Goal: Check status: Check status

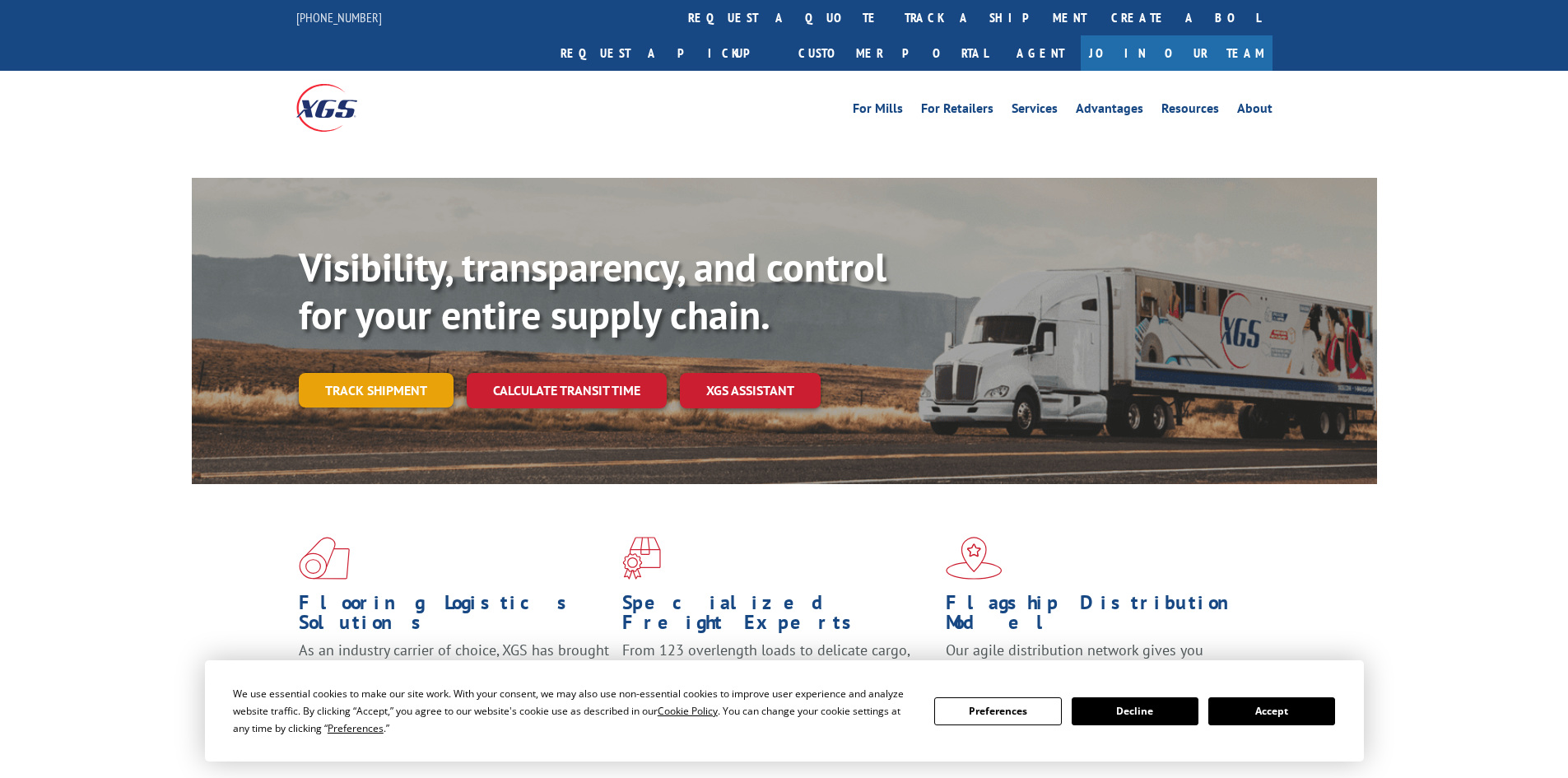
click at [430, 356] on div "Visibility, transparency, and control for your entire supply chain. Track shipm…" at bounding box center [837, 358] width 1078 height 229
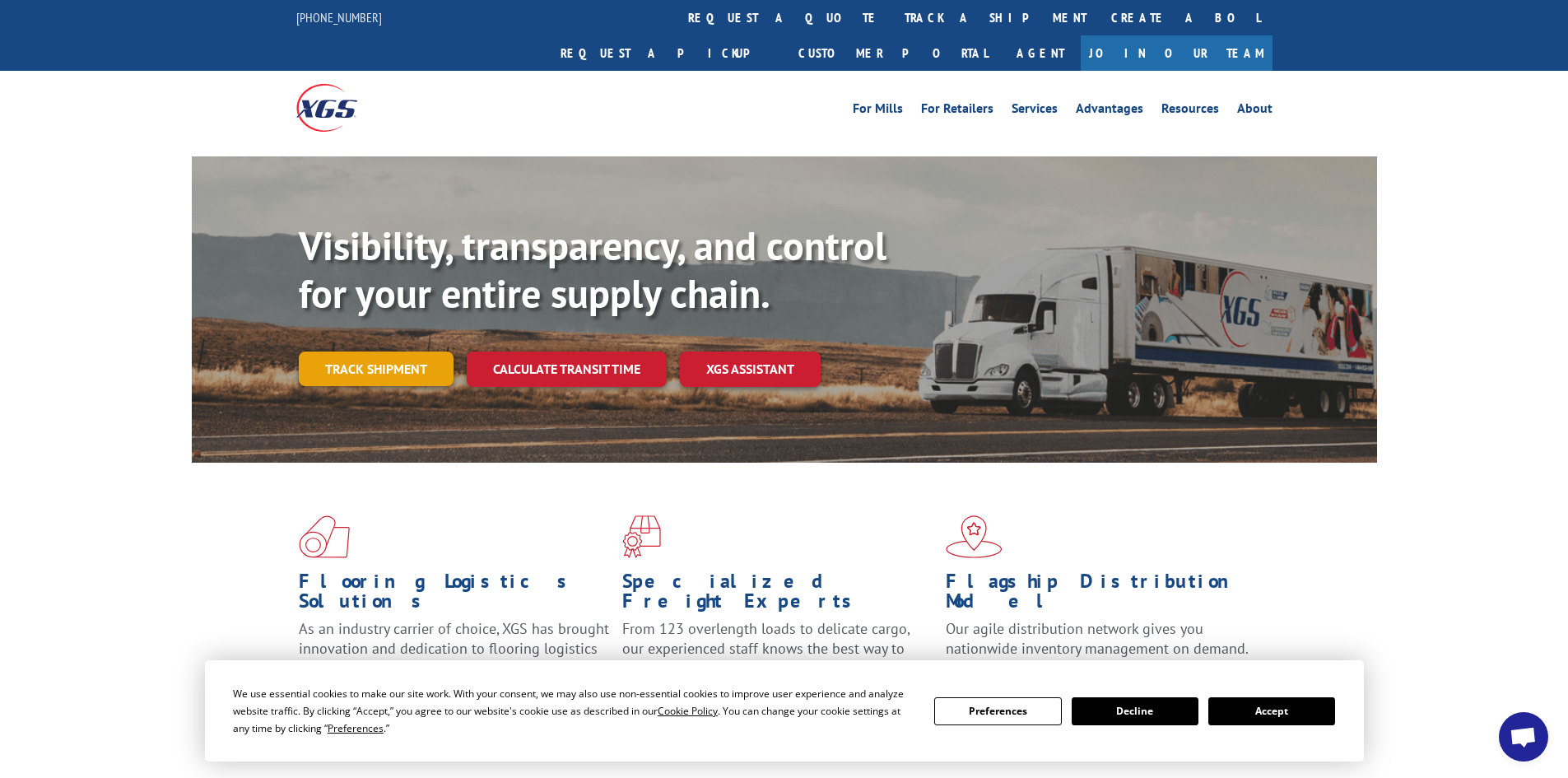
click at [429, 352] on link "Track shipment" at bounding box center [375, 368] width 155 height 34
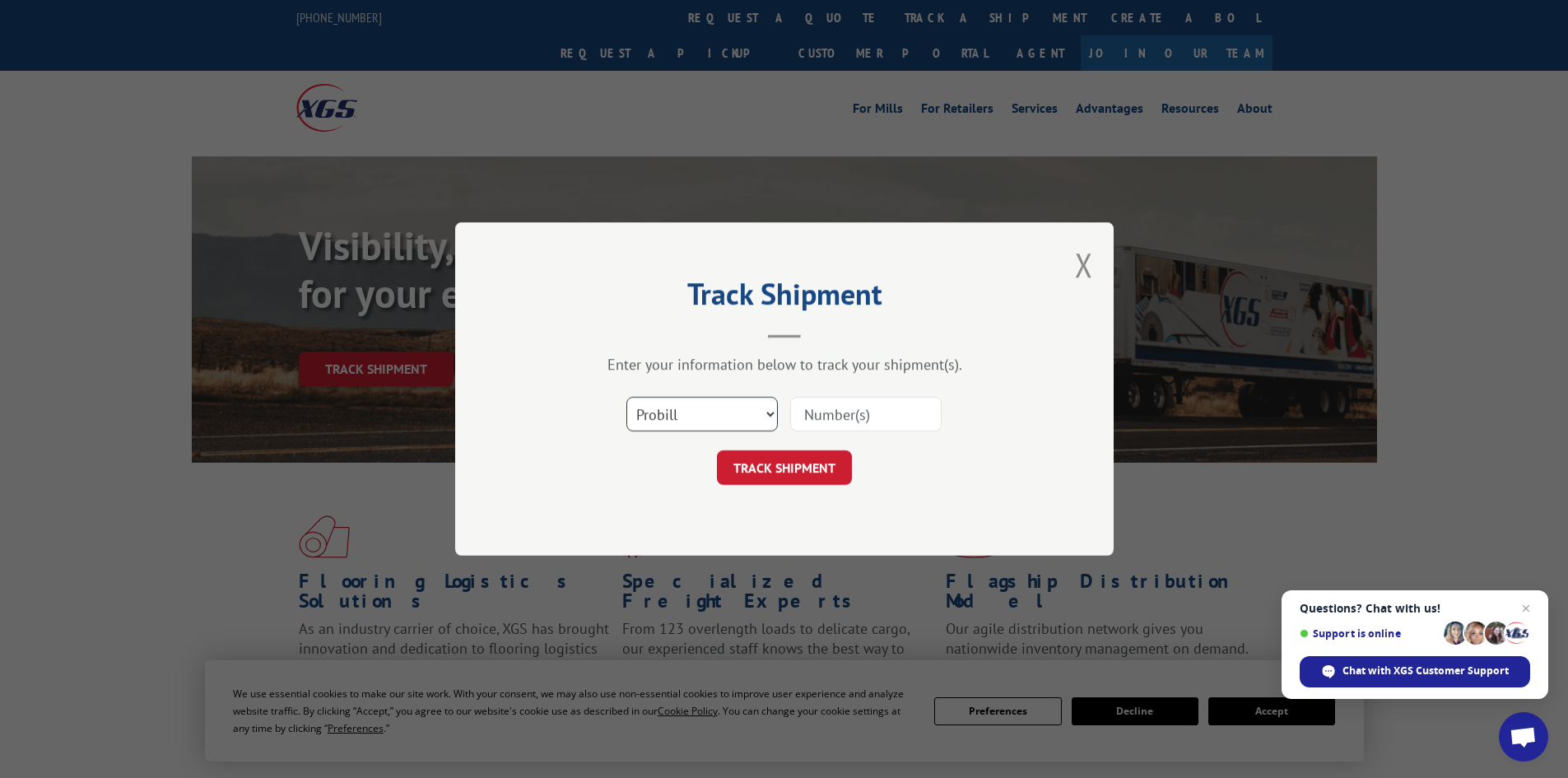
click at [704, 409] on select "Select category... Probill BOL PO" at bounding box center [702, 413] width 151 height 34
click at [626, 396] on select "Select category... Probill BOL PO" at bounding box center [702, 413] width 151 height 34
click at [850, 419] on input at bounding box center [865, 413] width 151 height 34
click at [711, 402] on select "Select category... Probill BOL PO" at bounding box center [702, 413] width 151 height 34
select select "po"
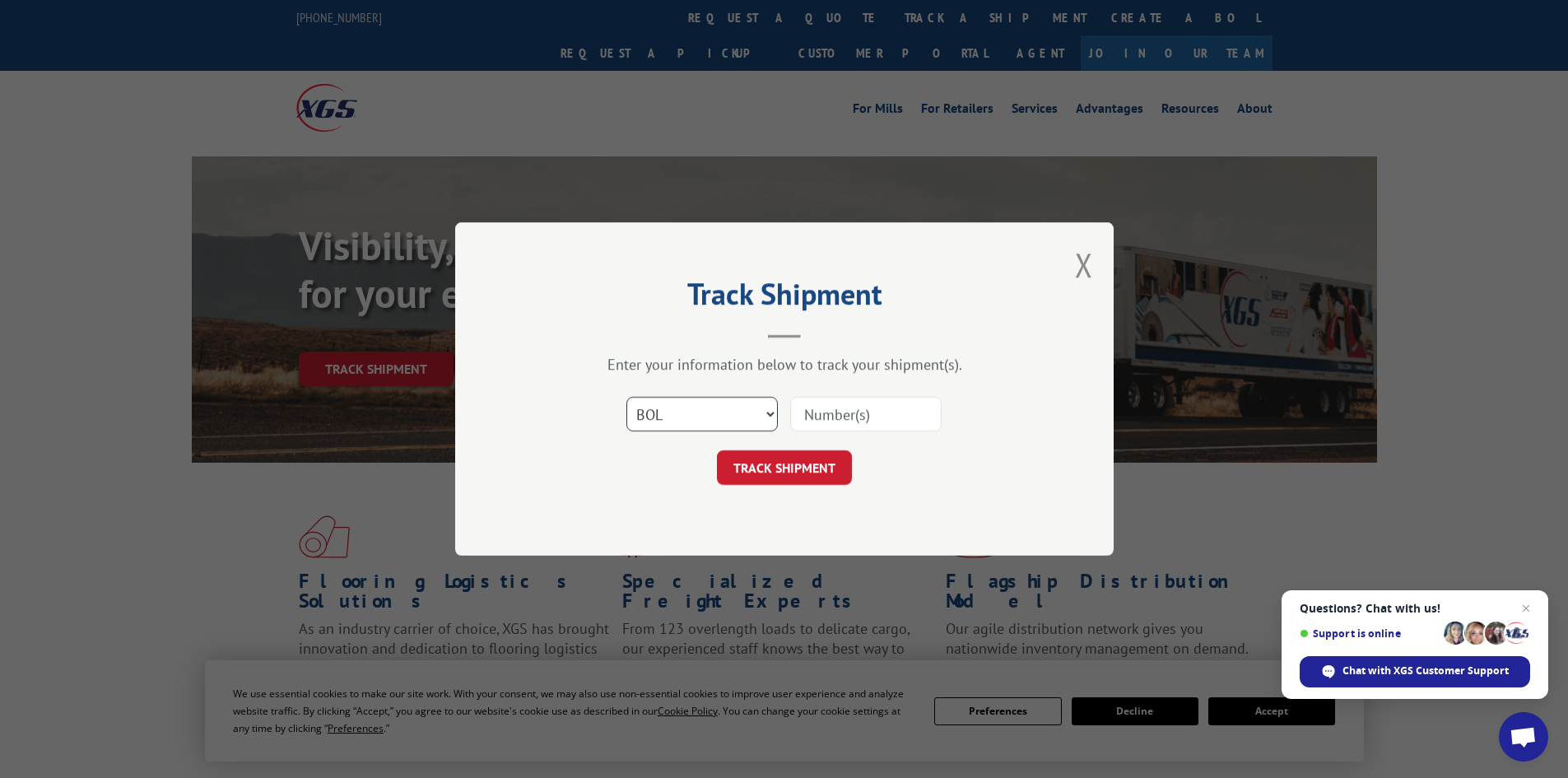
click at [626, 396] on select "Select category... Probill BOL PO" at bounding box center [702, 413] width 151 height 34
click at [819, 412] on input at bounding box center [865, 413] width 151 height 34
type input "29527406"
click at [810, 456] on button "TRACK SHIPMENT" at bounding box center [784, 466] width 135 height 34
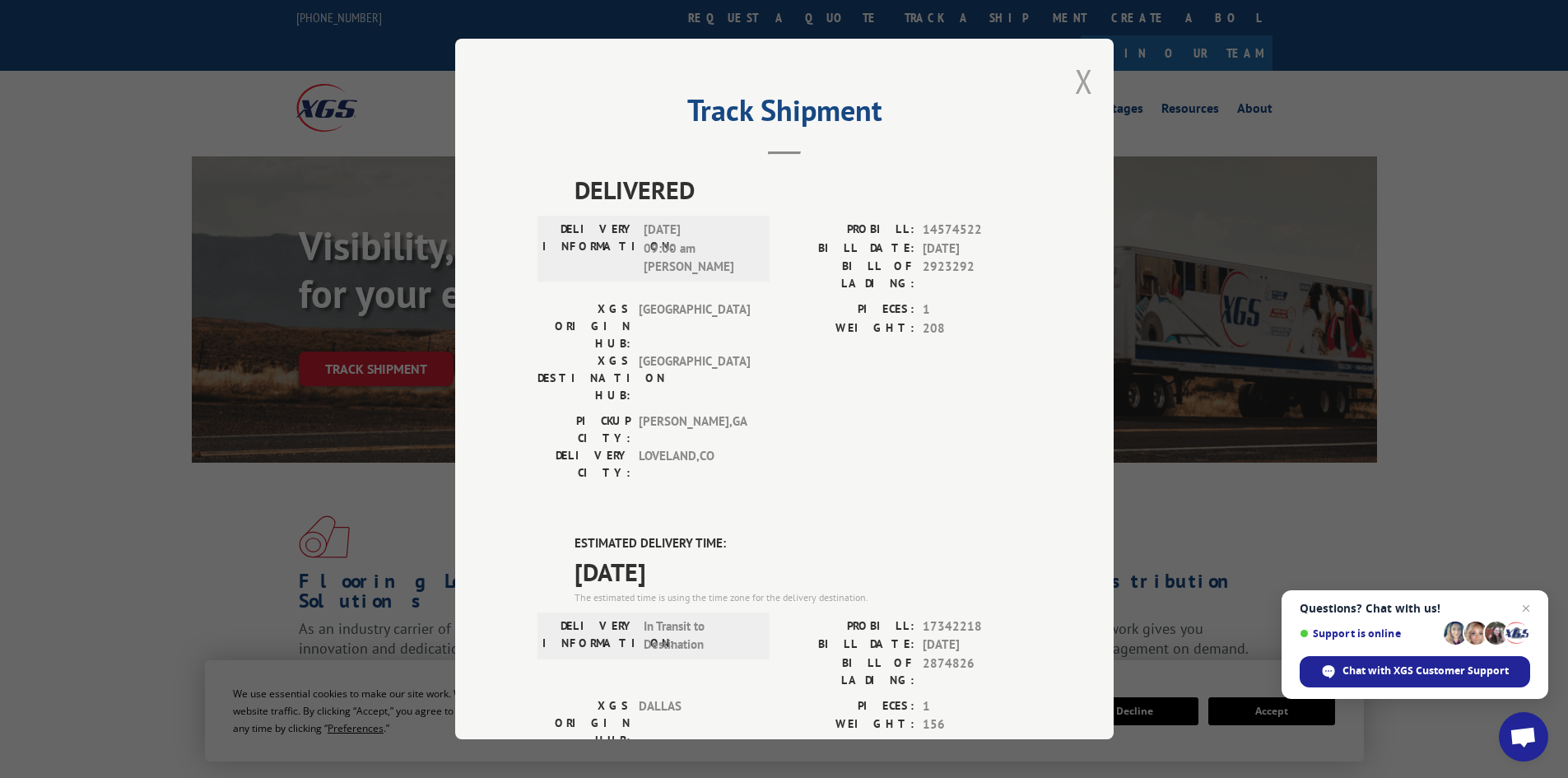
click at [1078, 83] on button "Close modal" at bounding box center [1083, 81] width 18 height 44
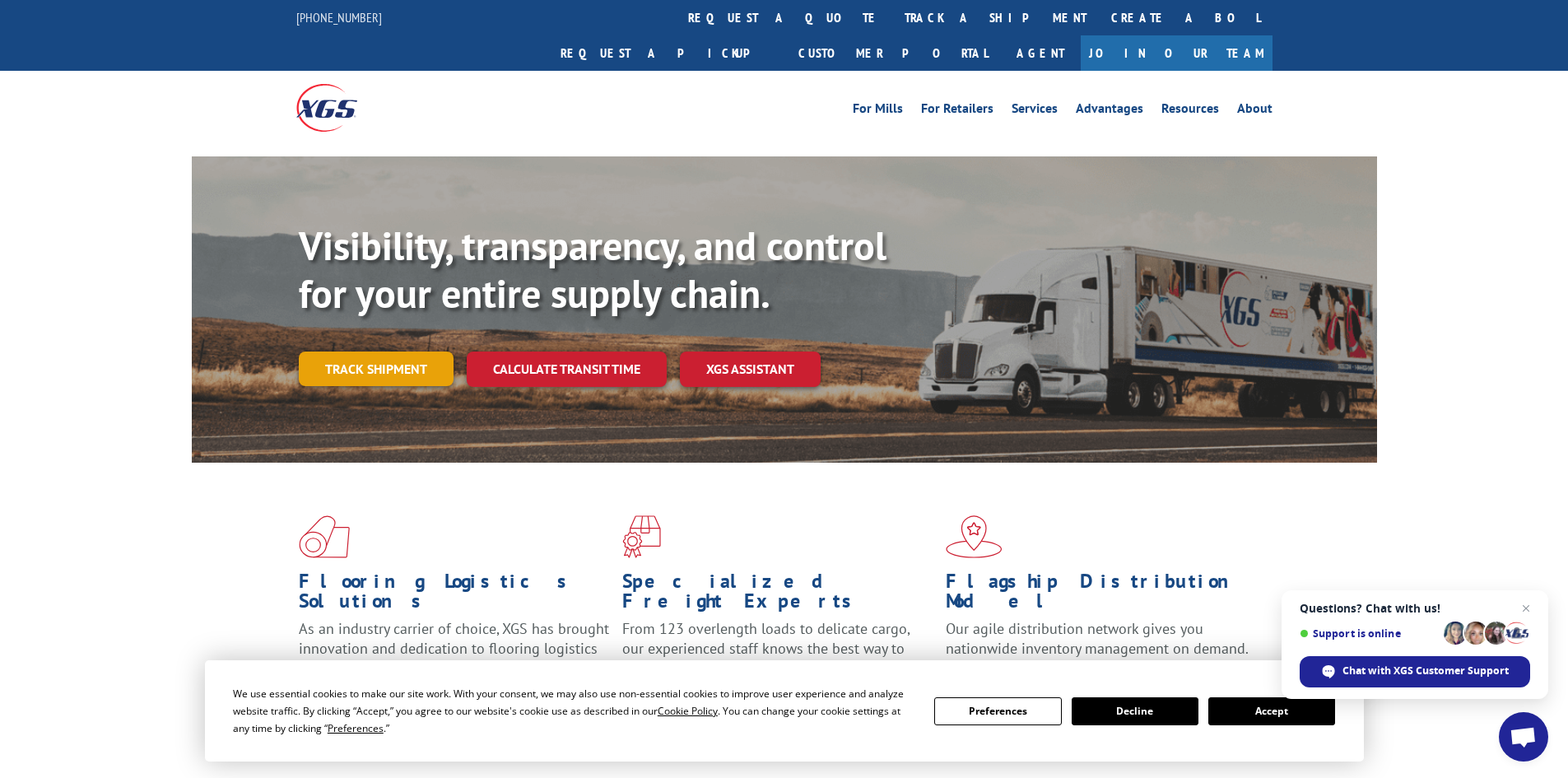
click at [397, 352] on link "Track shipment" at bounding box center [375, 368] width 155 height 34
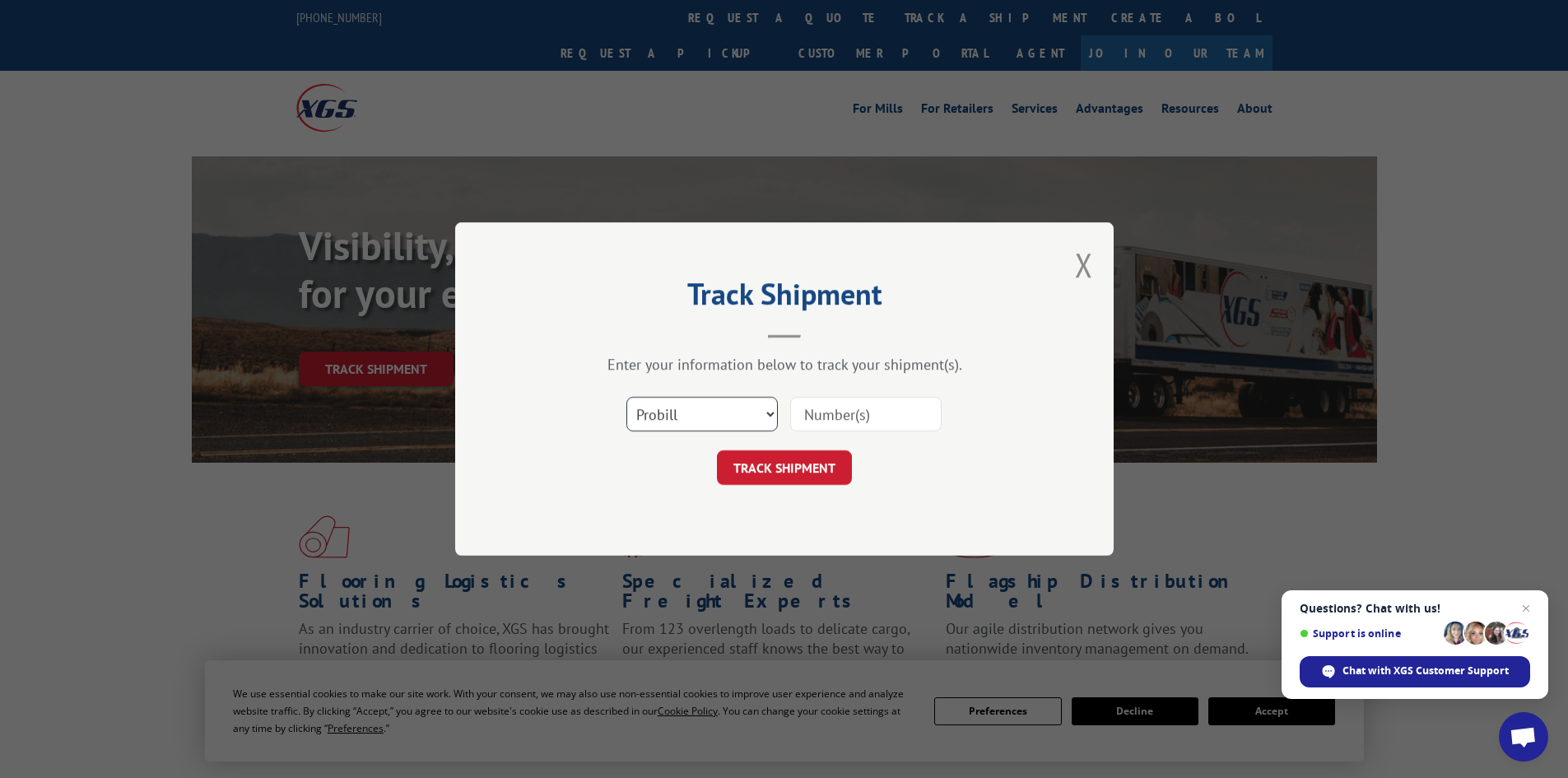
drag, startPoint x: 704, startPoint y: 411, endPoint x: 696, endPoint y: 422, distance: 13.6
click at [704, 411] on select "Select category... Probill BOL PO" at bounding box center [702, 413] width 151 height 34
select select "bol"
click at [626, 396] on select "Select category... Probill BOL PO" at bounding box center [702, 413] width 151 height 34
click at [863, 417] on input at bounding box center [865, 413] width 151 height 34
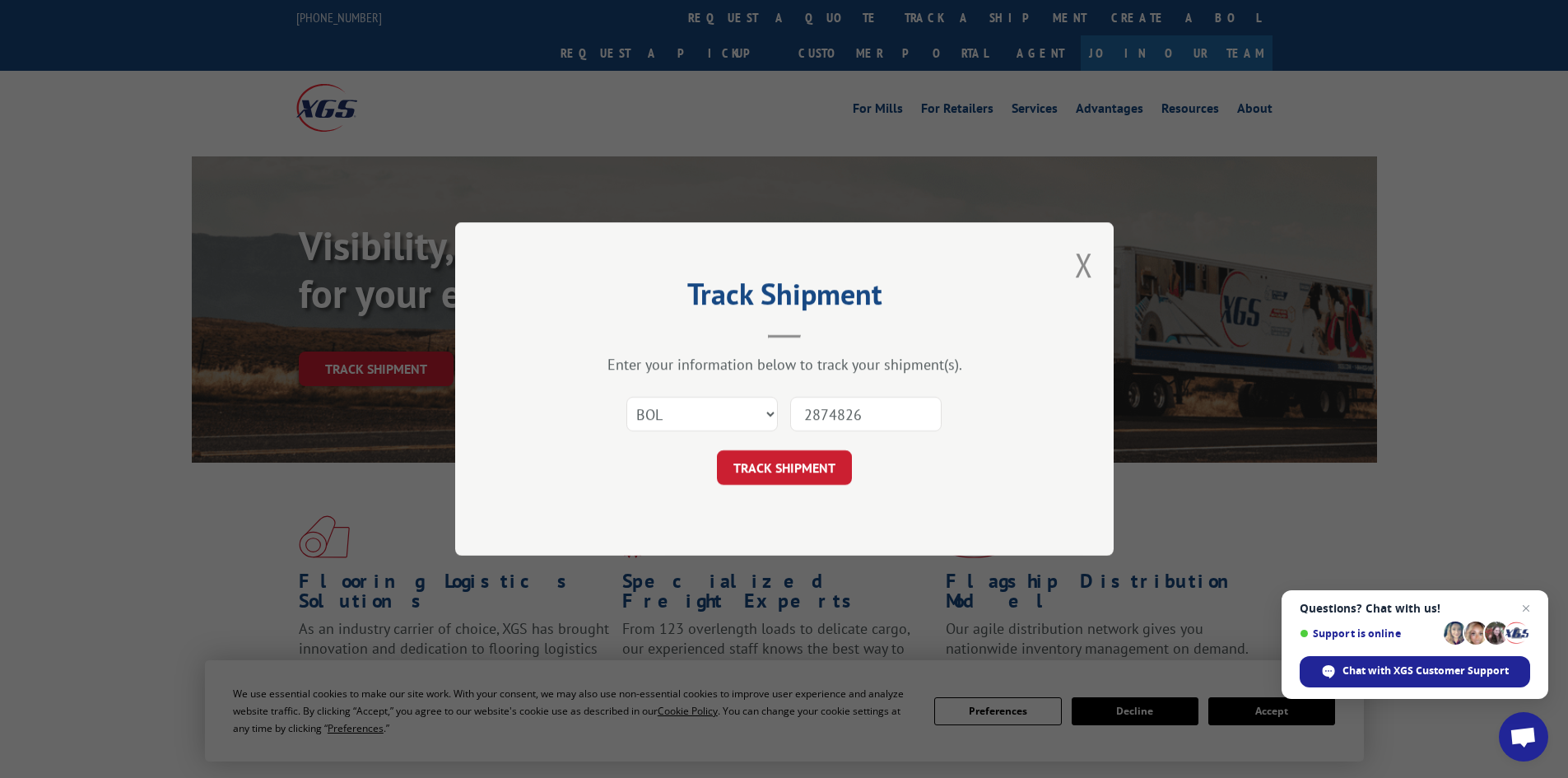
type input "2874826"
click at [717, 450] on button "TRACK SHIPMENT" at bounding box center [784, 466] width 135 height 34
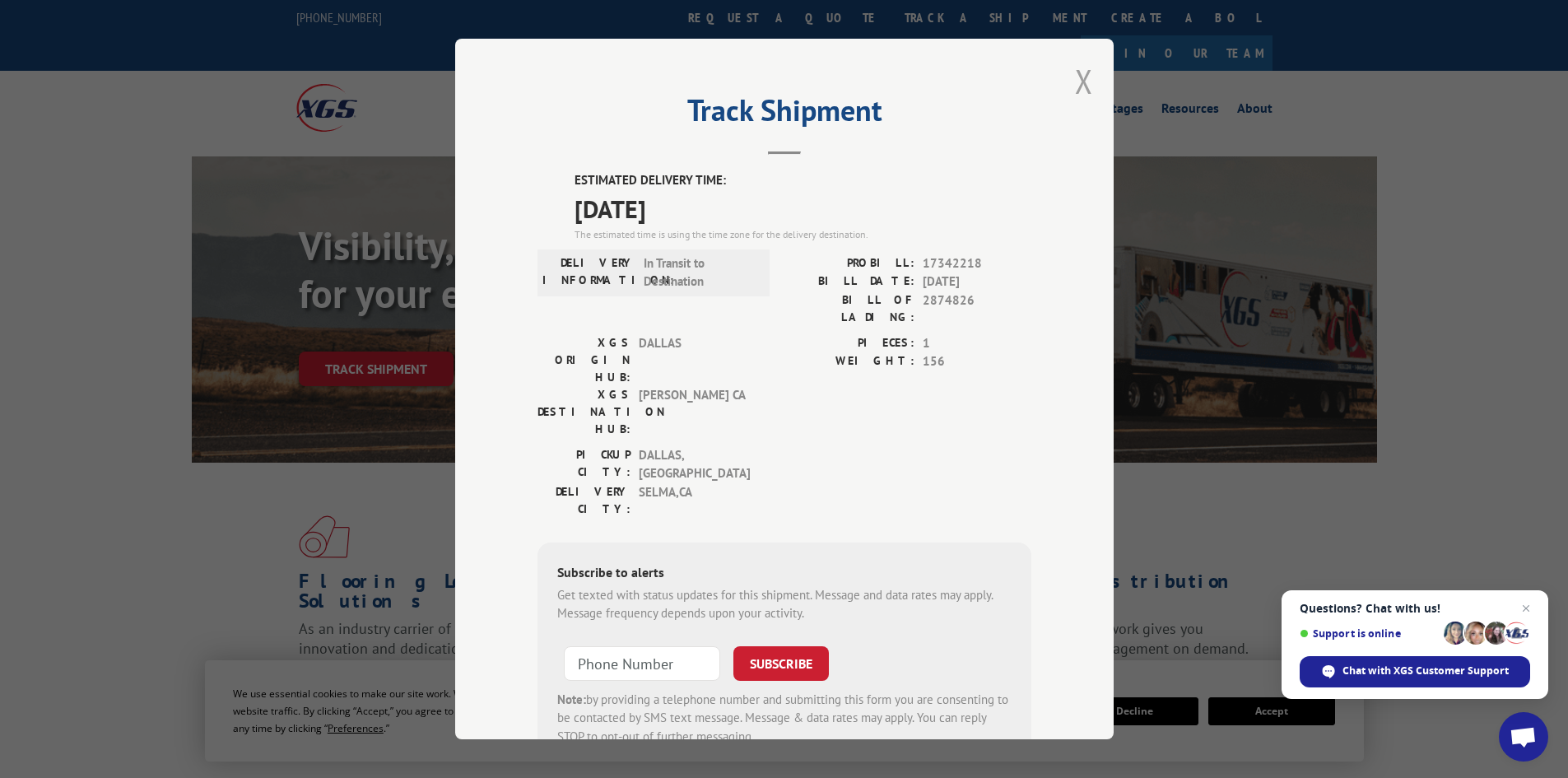
click at [1074, 87] on button "Close modal" at bounding box center [1083, 81] width 18 height 44
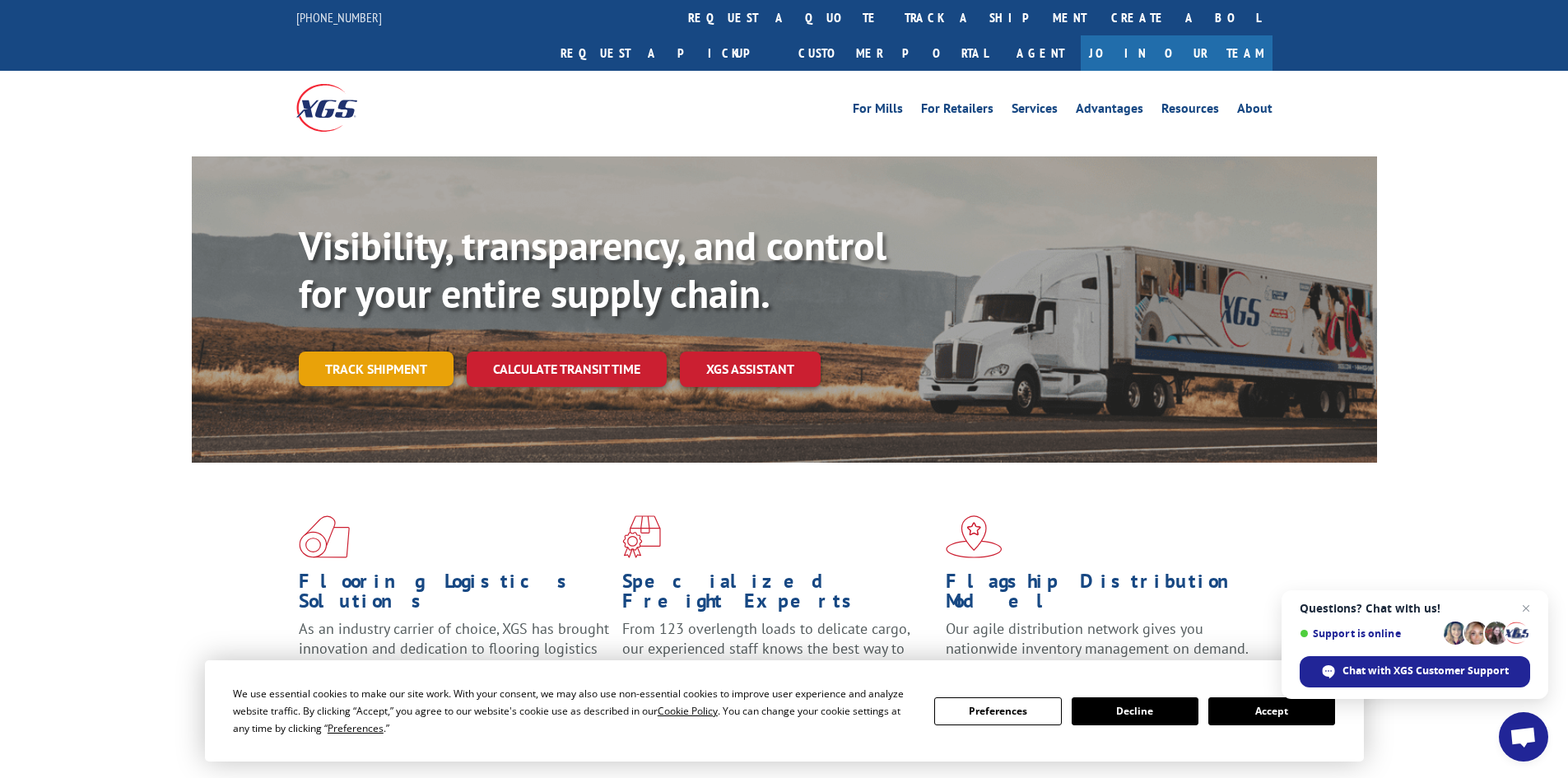
click at [388, 352] on link "Track shipment" at bounding box center [375, 368] width 155 height 34
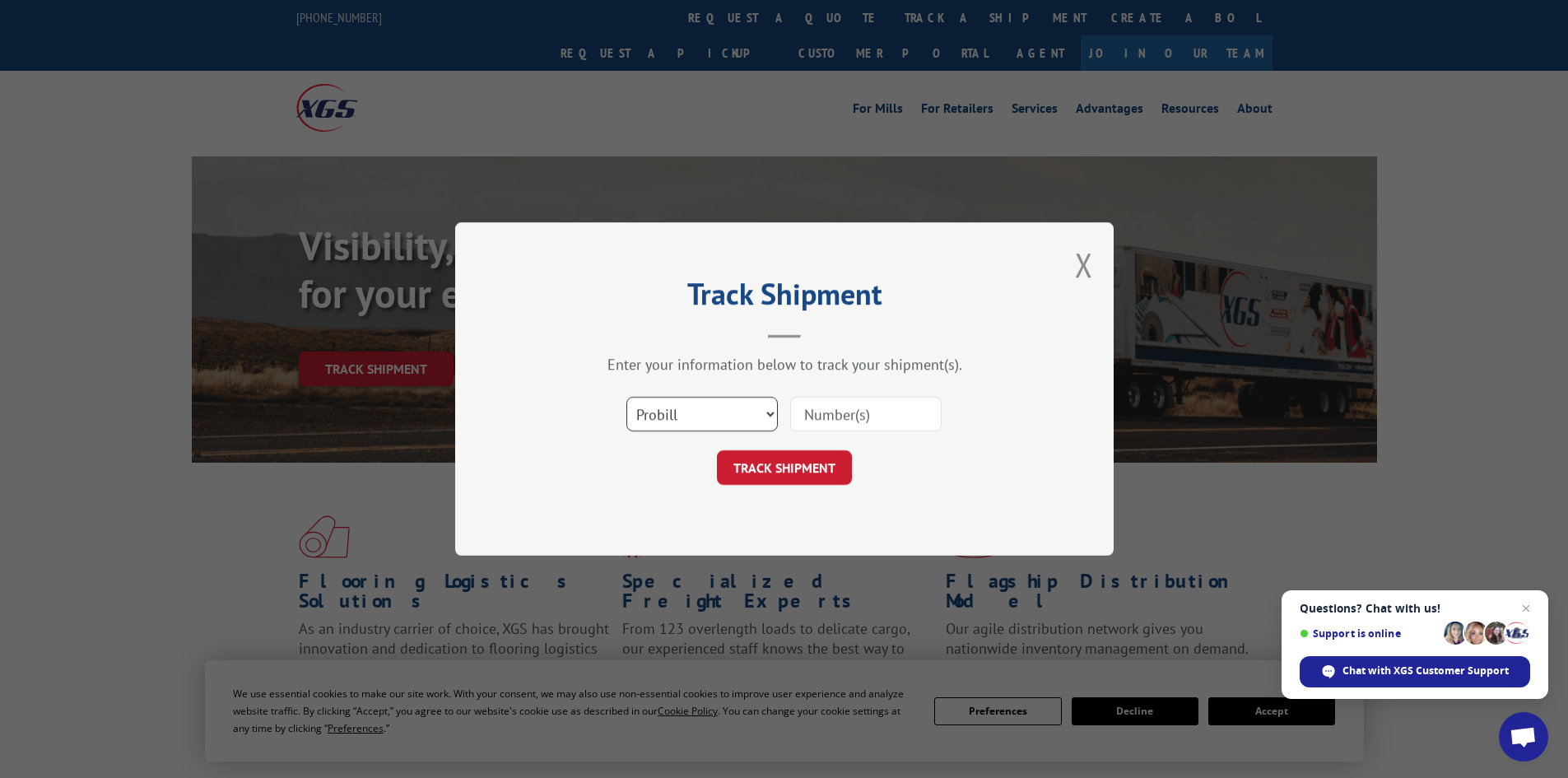
click at [755, 401] on select "Select category... Probill BOL PO" at bounding box center [702, 413] width 151 height 34
click at [626, 396] on select "Select category... Probill BOL PO" at bounding box center [702, 413] width 151 height 34
click at [774, 429] on select "Select category... Probill BOL PO" at bounding box center [702, 413] width 151 height 34
click at [830, 420] on input at bounding box center [865, 413] width 151 height 34
click at [830, 410] on input at bounding box center [865, 413] width 151 height 34
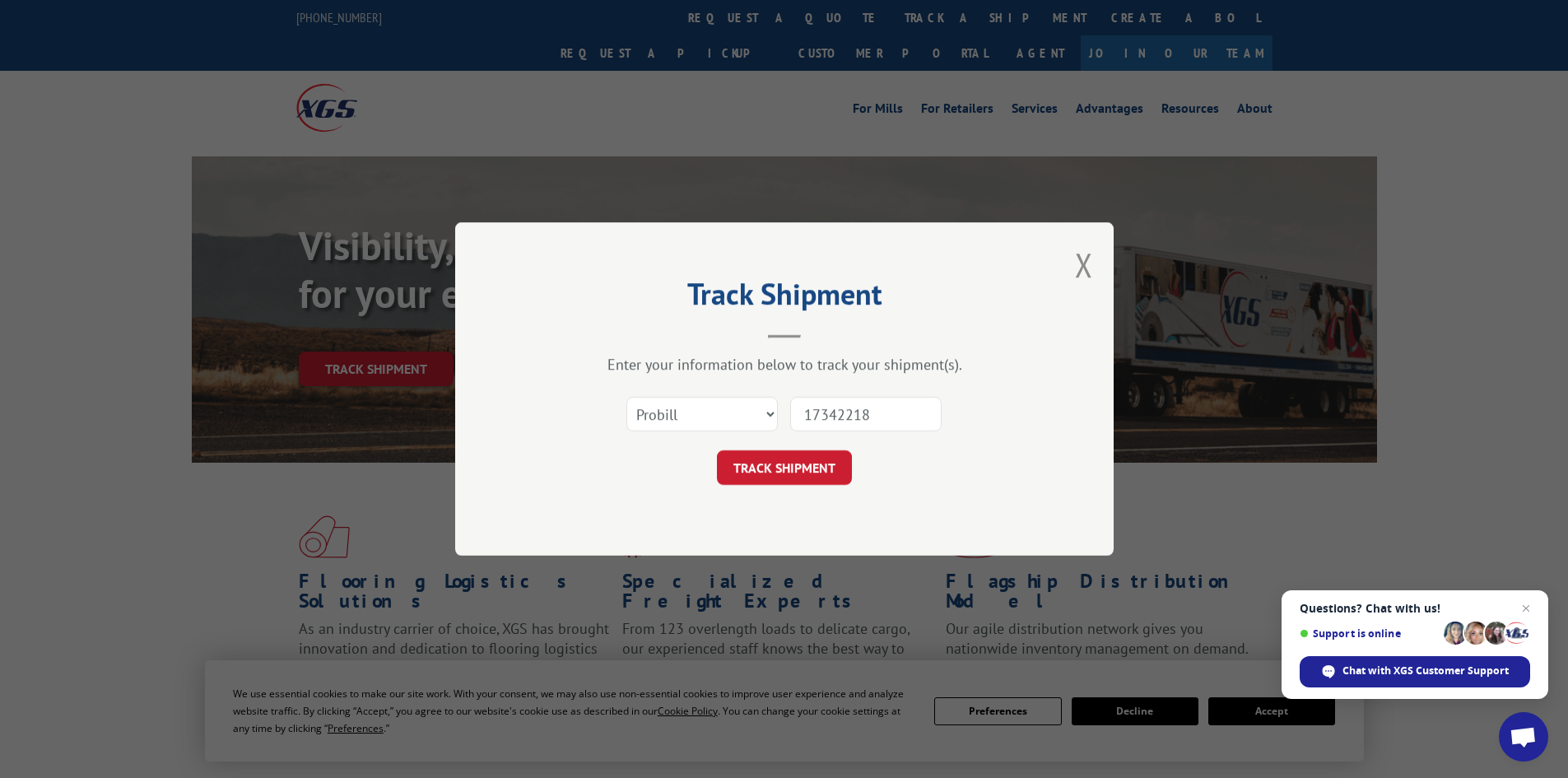
type input "17342218"
click at [717, 450] on button "TRACK SHIPMENT" at bounding box center [784, 466] width 135 height 34
